Goal: Entertainment & Leisure: Browse casually

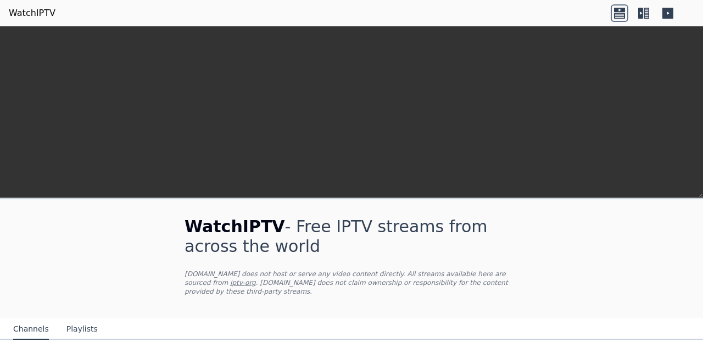
scroll to position [297, 0]
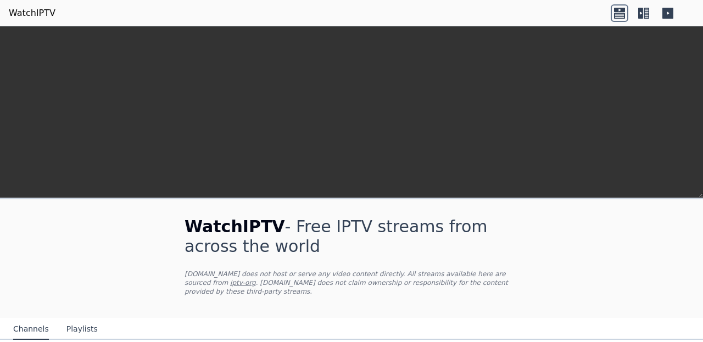
click at [369, 318] on nav "Channels Playlists" at bounding box center [351, 329] width 703 height 22
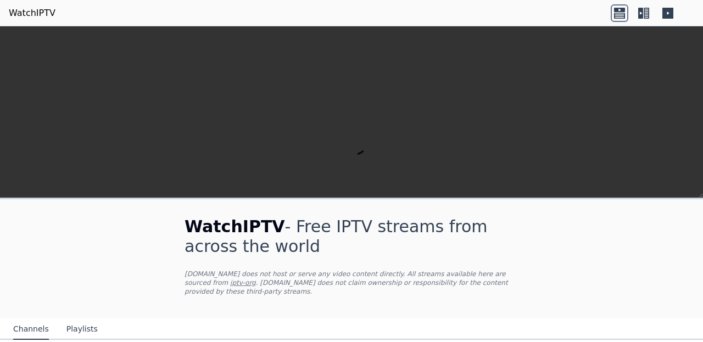
scroll to position [1381, 0]
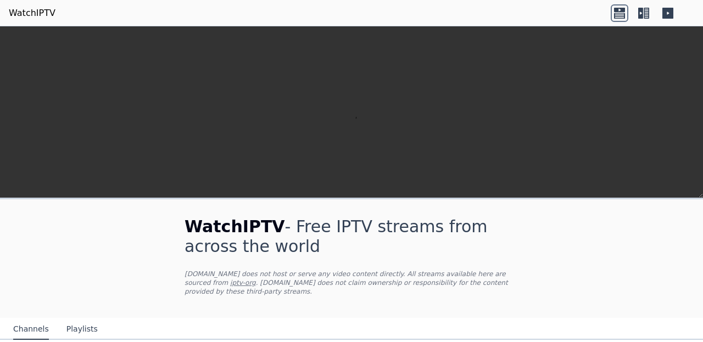
scroll to position [0, 0]
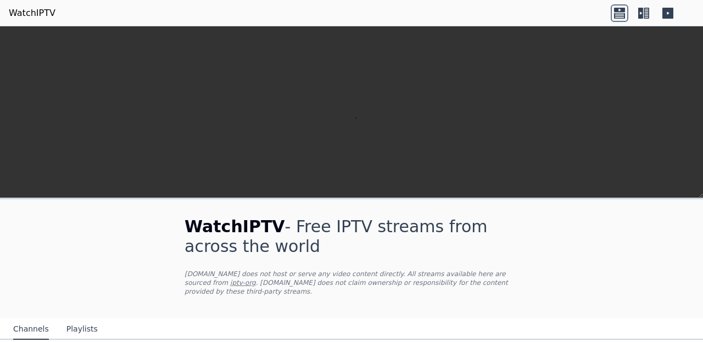
scroll to position [346, 0]
click at [36, 12] on link "WatchIPTV" at bounding box center [32, 13] width 47 height 13
